Goal: Information Seeking & Learning: Learn about a topic

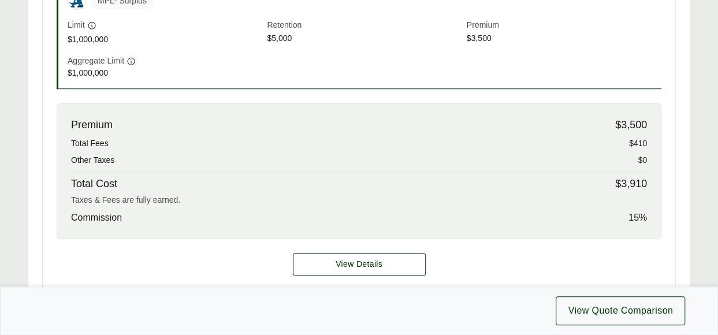
scroll to position [352, 0]
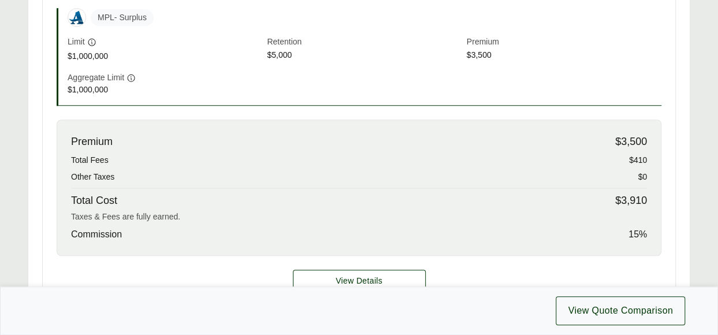
scroll to position [462, 0]
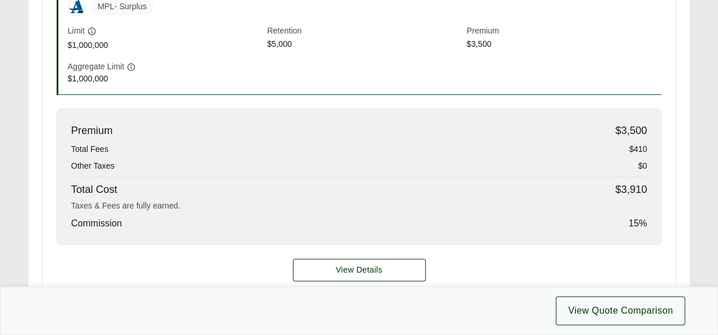
click at [244, 157] on div "Premium $3,500 Total Fees $410 Other Taxes $0 Total Cost $3,910 Taxes & Fees ar…" at bounding box center [359, 177] width 605 height 136
click at [377, 266] on span "View Details" at bounding box center [359, 270] width 47 height 12
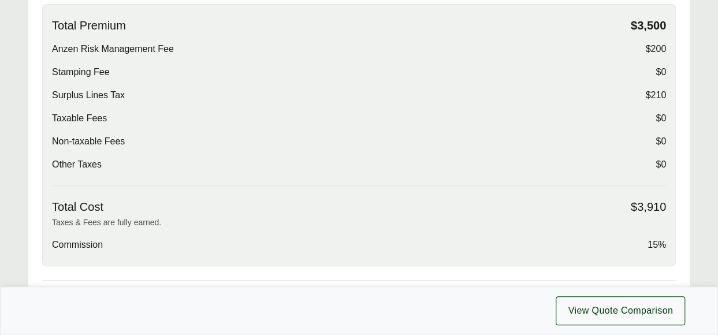
scroll to position [404, 0]
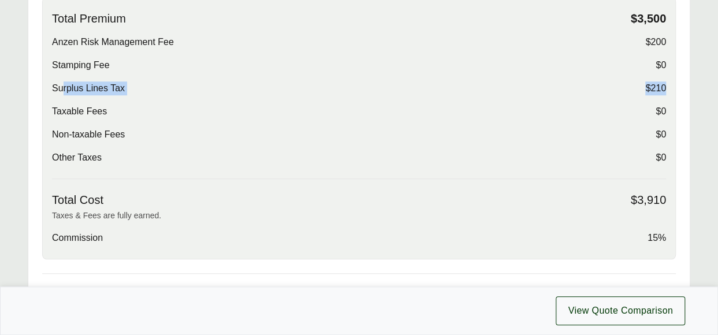
drag, startPoint x: 62, startPoint y: 85, endPoint x: 673, endPoint y: 94, distance: 611.1
click at [673, 94] on div "Total Premium $3,500 Anzen Risk Management Fee $200 Stamping Fee $0 Surplus Lin…" at bounding box center [359, 128] width 634 height 262
